Goal: Transaction & Acquisition: Subscribe to service/newsletter

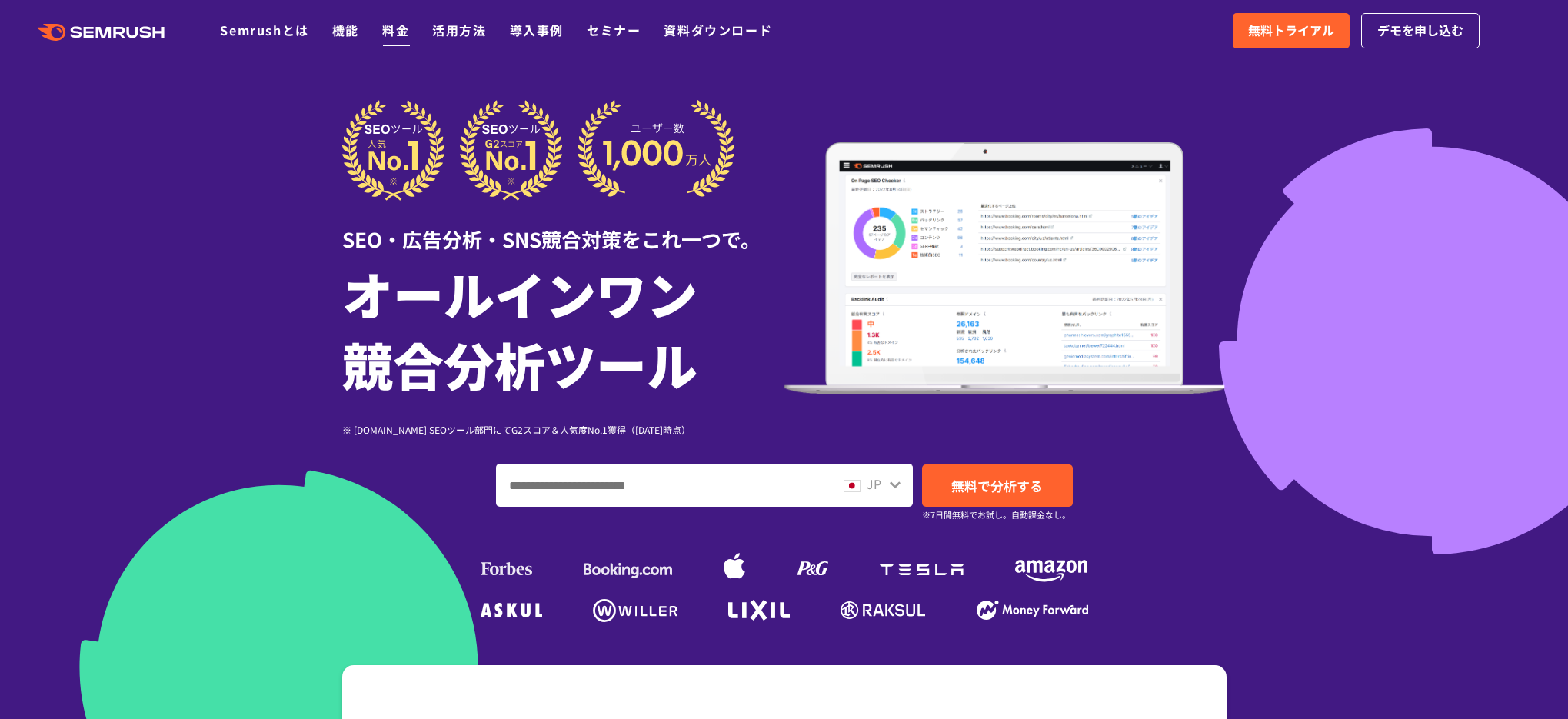
click at [390, 32] on link "料金" at bounding box center [395, 30] width 27 height 18
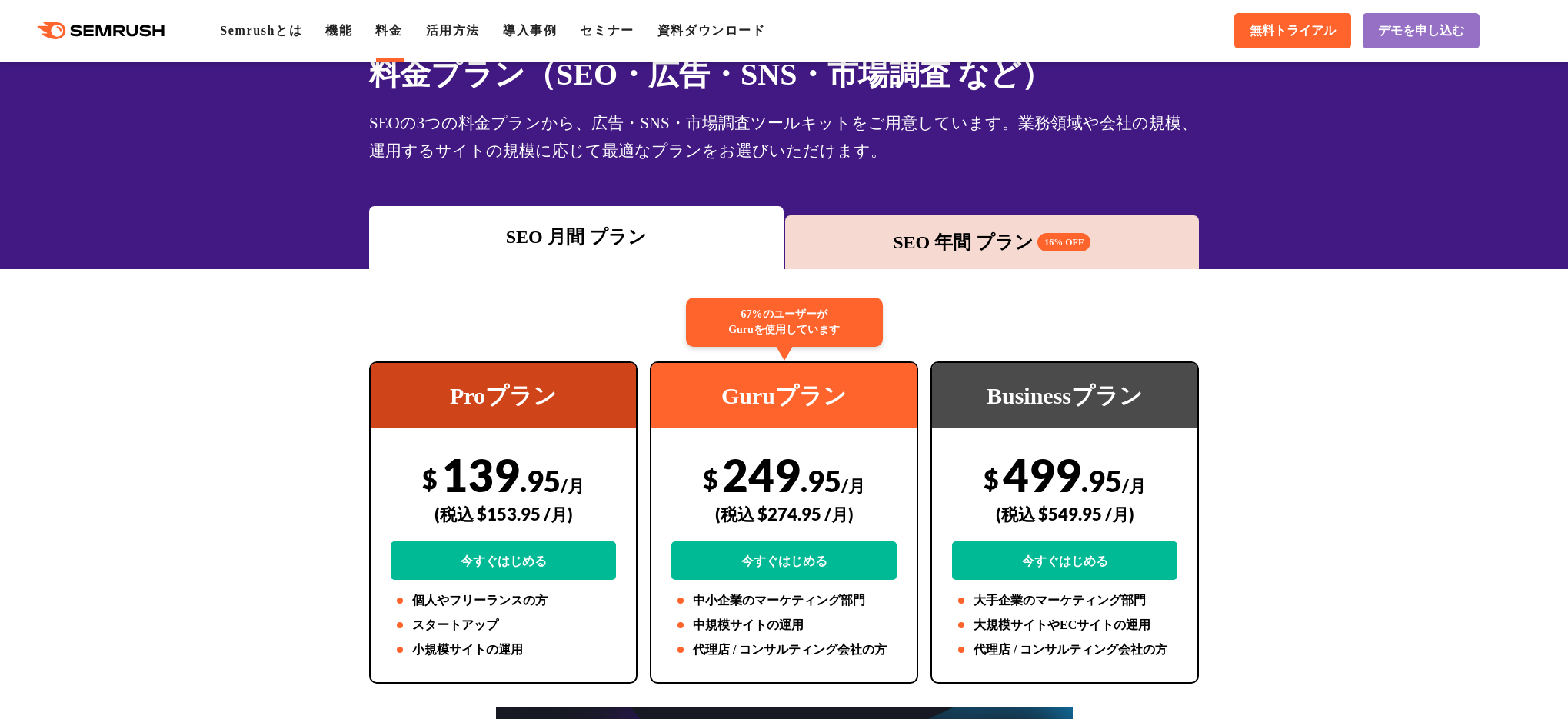
scroll to position [77, 0]
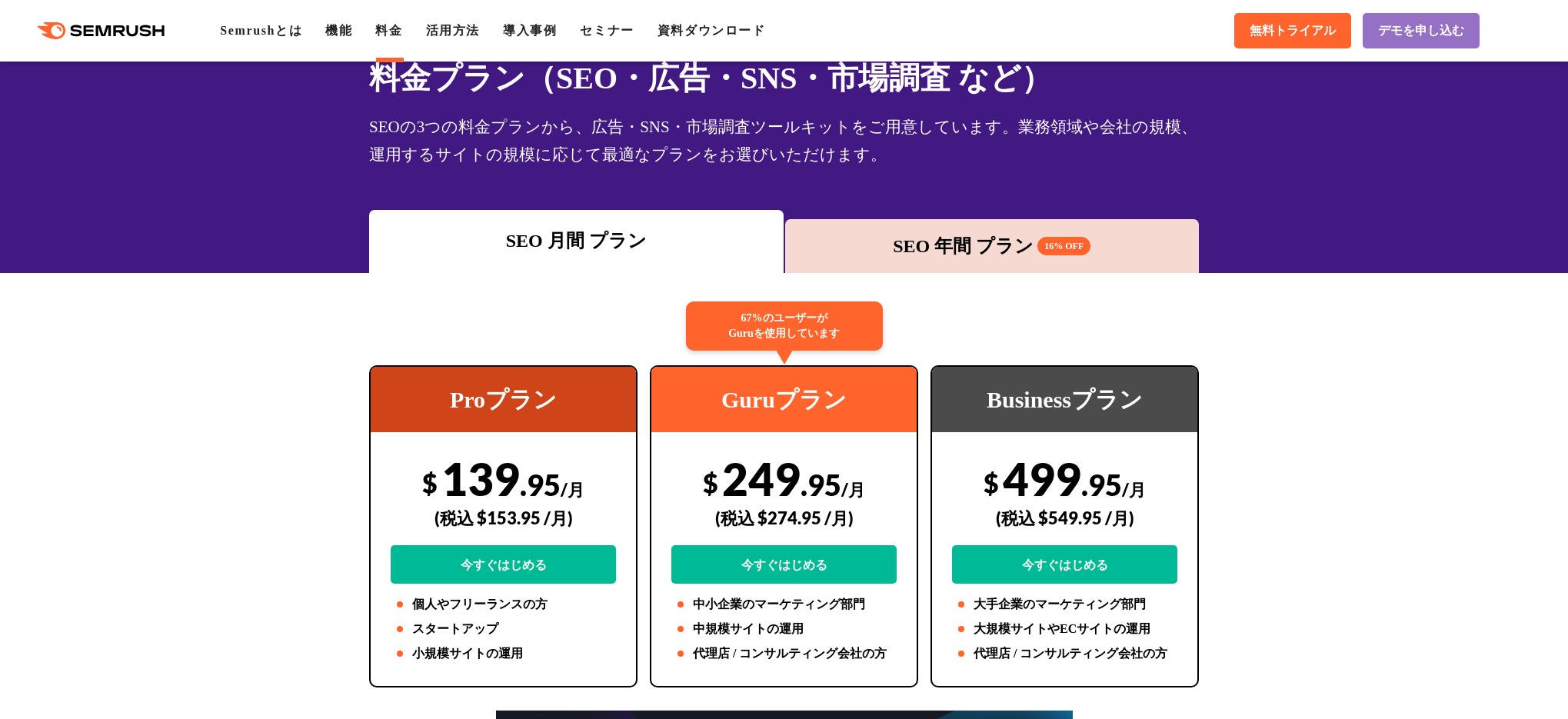
click at [873, 260] on div "SEO 年間 プラン 16% OFF" at bounding box center [992, 246] width 415 height 53
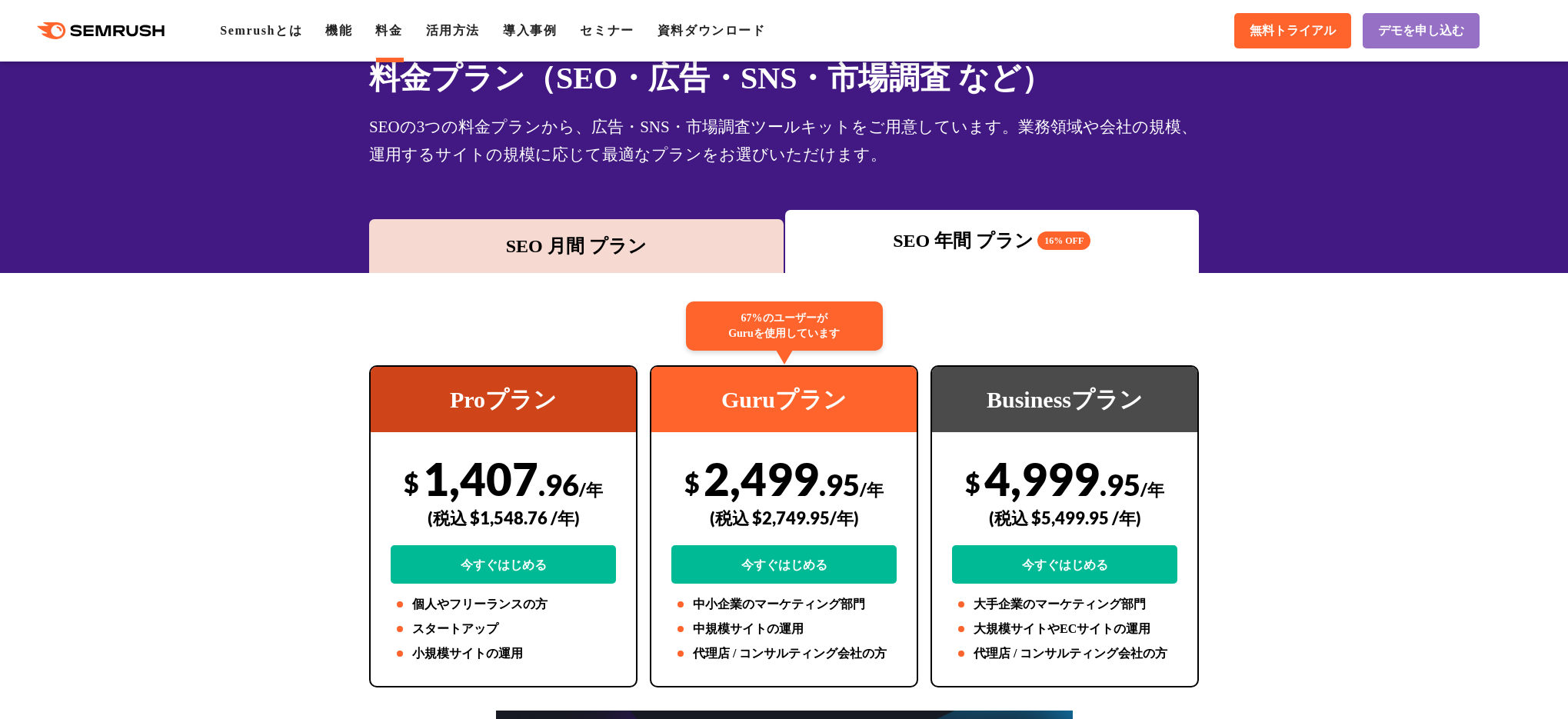
click at [705, 258] on div "SEO 月間 プラン" at bounding box center [576, 246] width 399 height 28
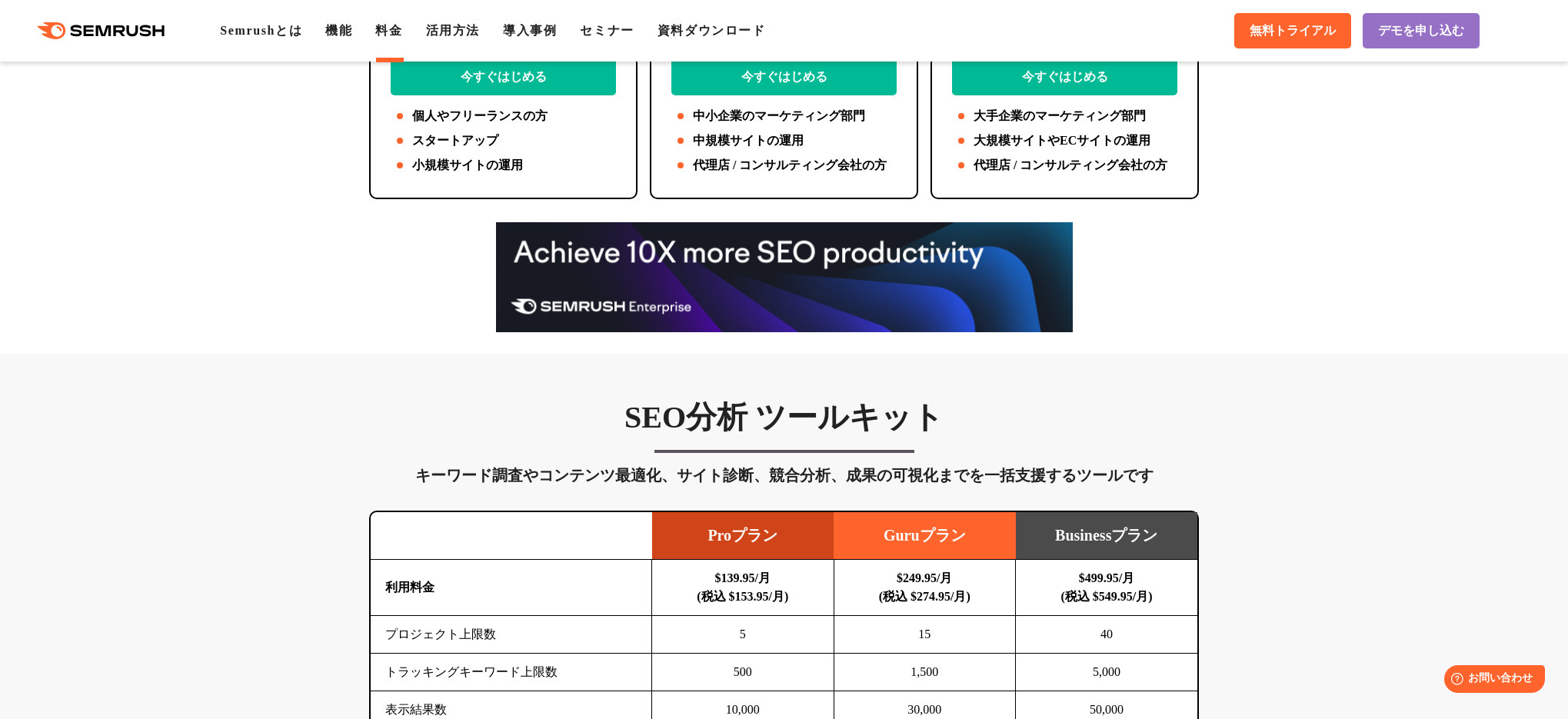
scroll to position [633, 0]
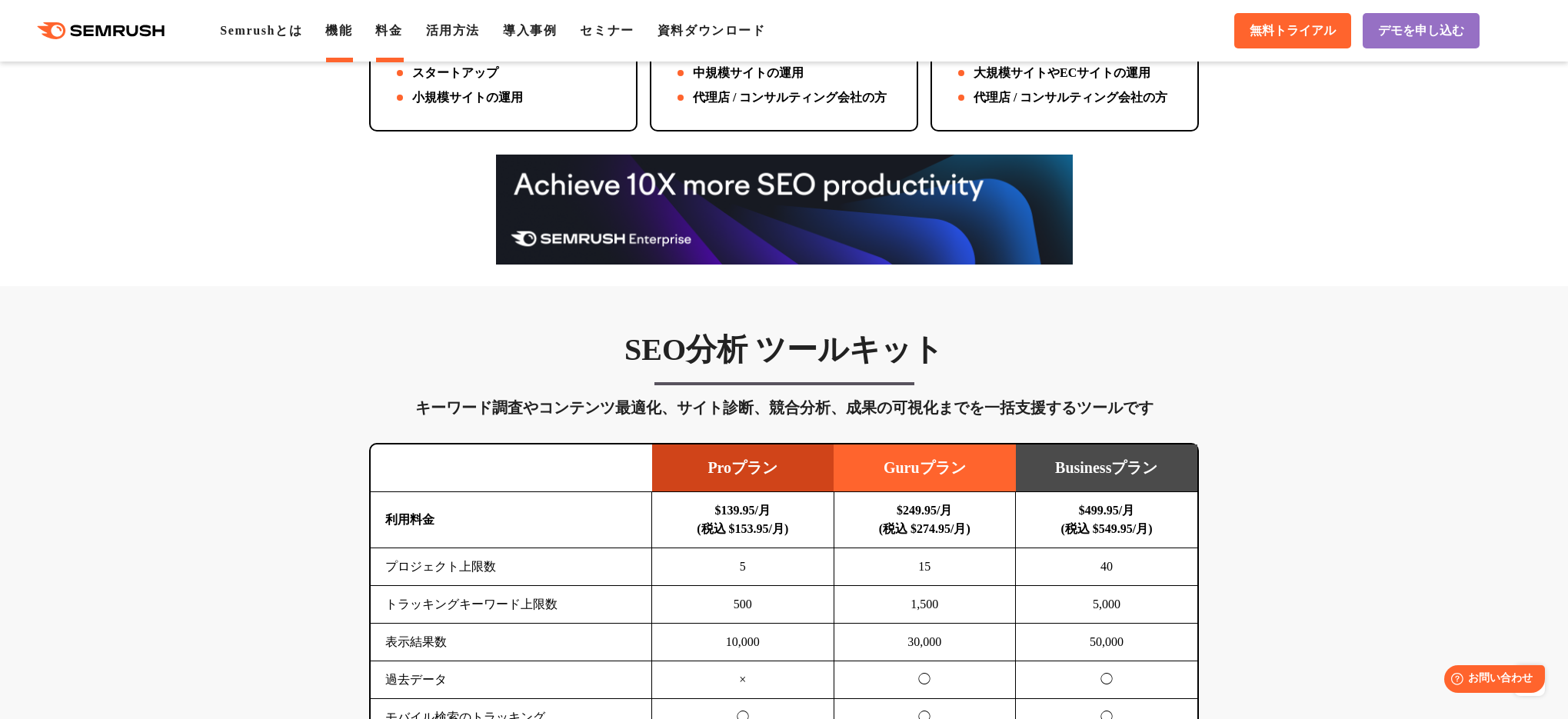
click at [352, 34] on link "機能" at bounding box center [338, 30] width 27 height 13
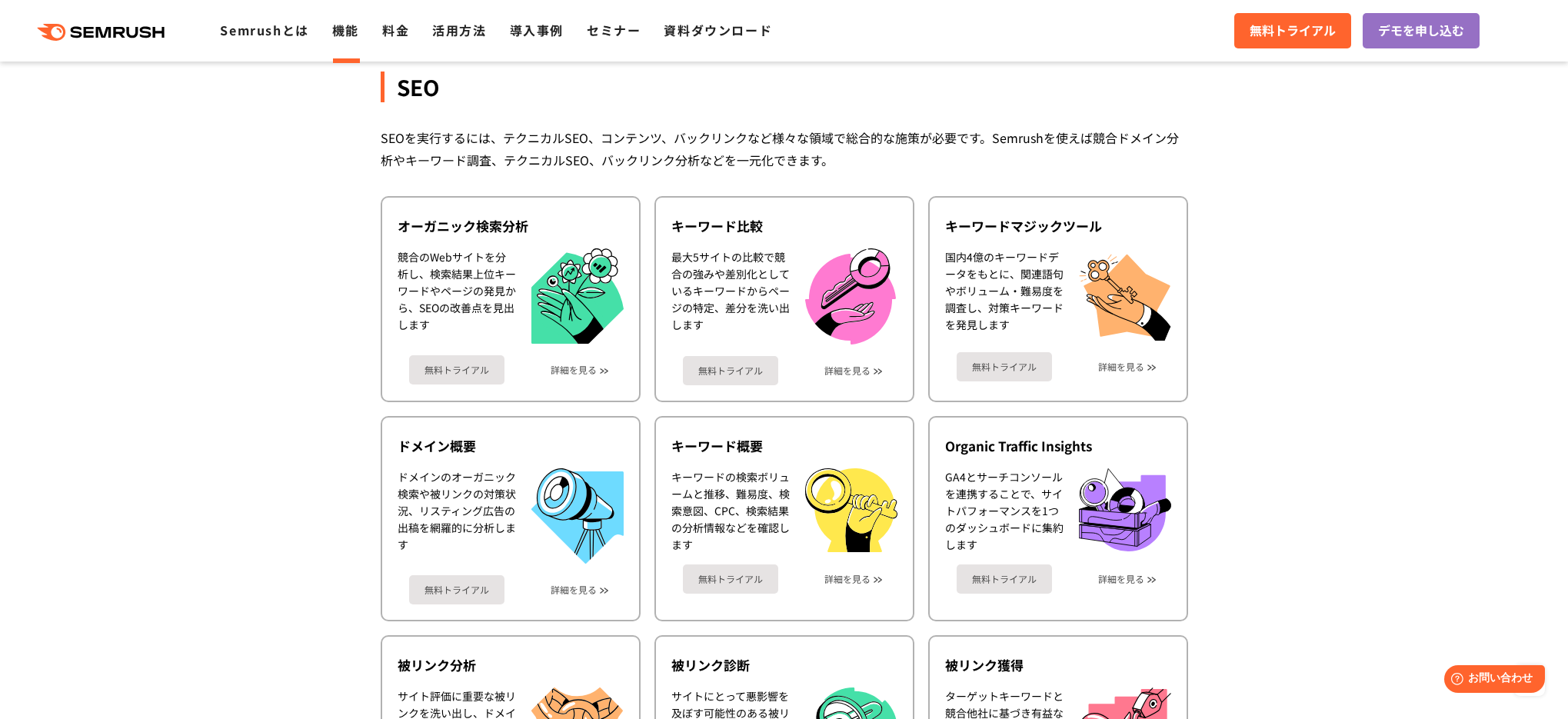
scroll to position [273, 0]
